Goal: Find specific page/section: Find specific page/section

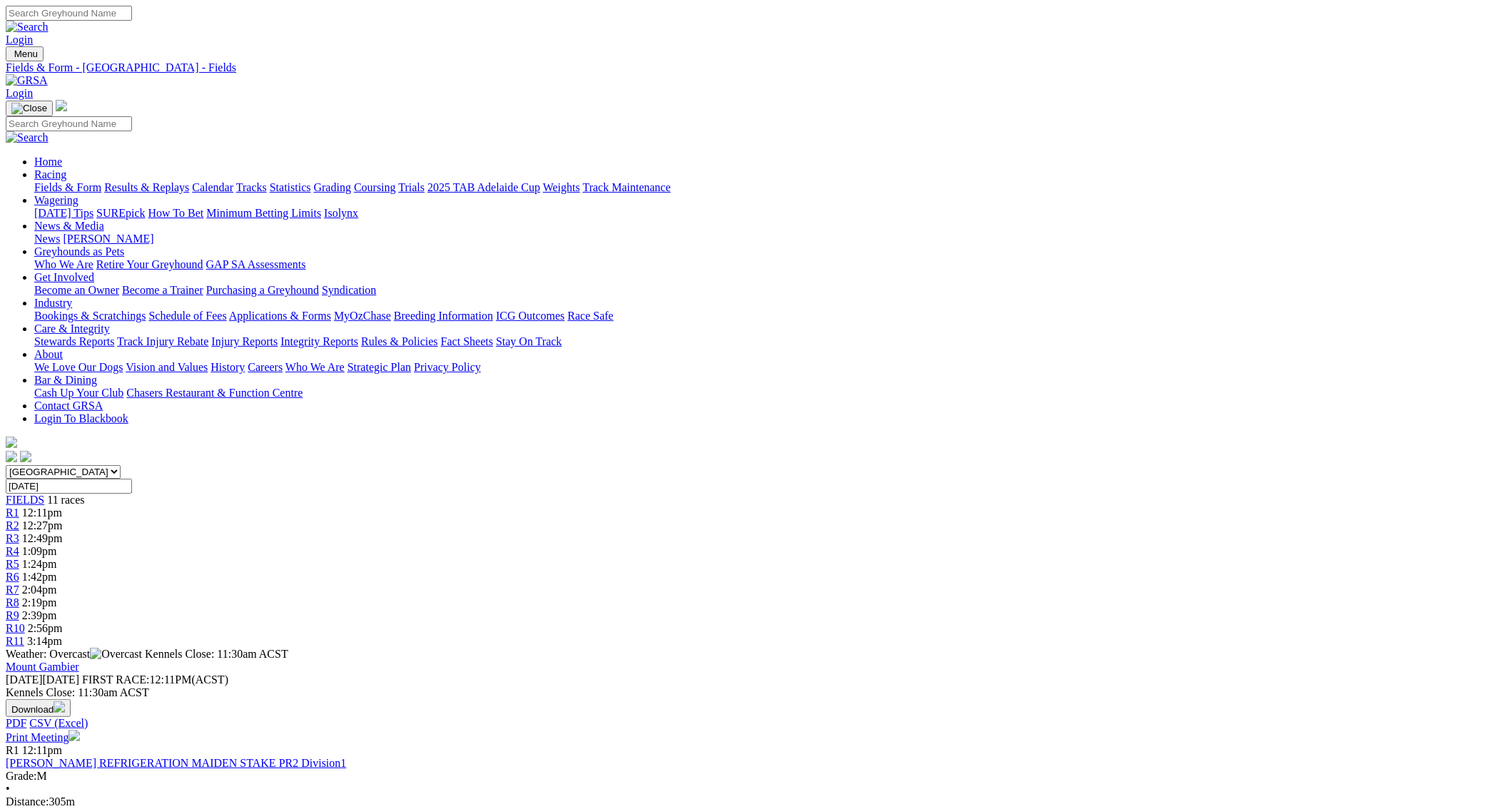
click at [102, 181] on link "Fields & Form" at bounding box center [68, 187] width 67 height 12
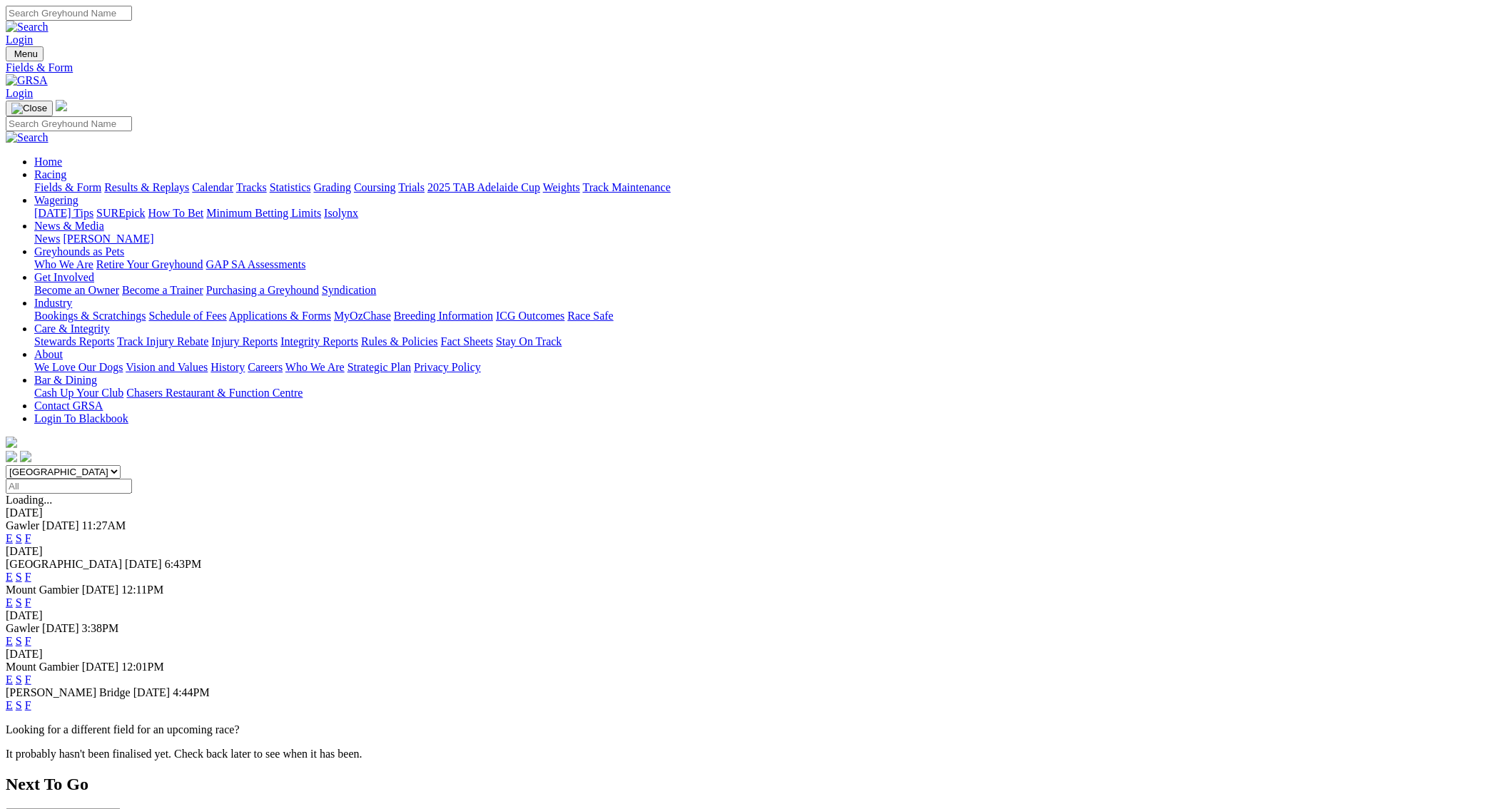
click at [32, 673] on link "F" at bounding box center [28, 679] width 6 height 12
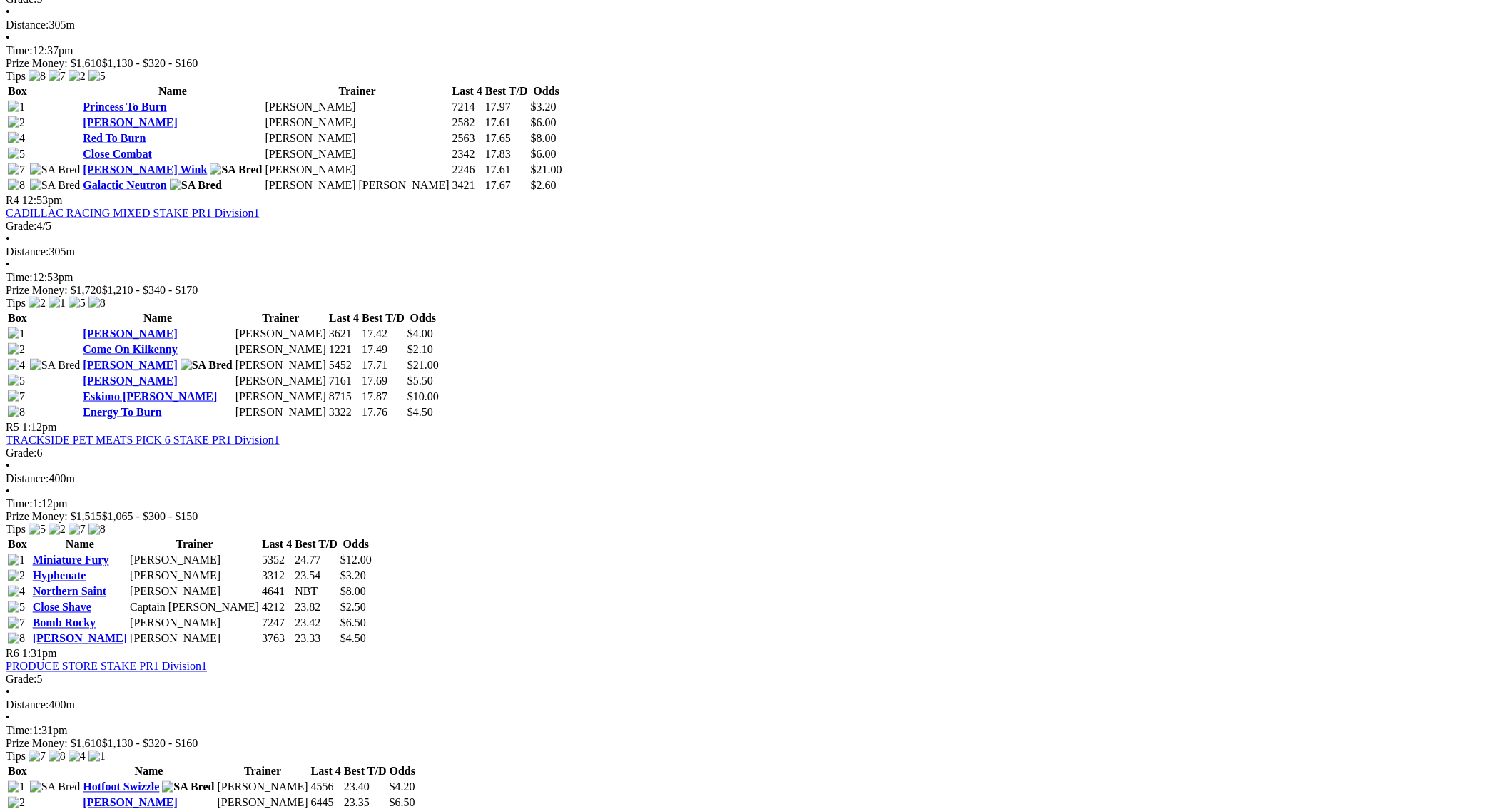
scroll to position [1332, 0]
